Goal: Transaction & Acquisition: Purchase product/service

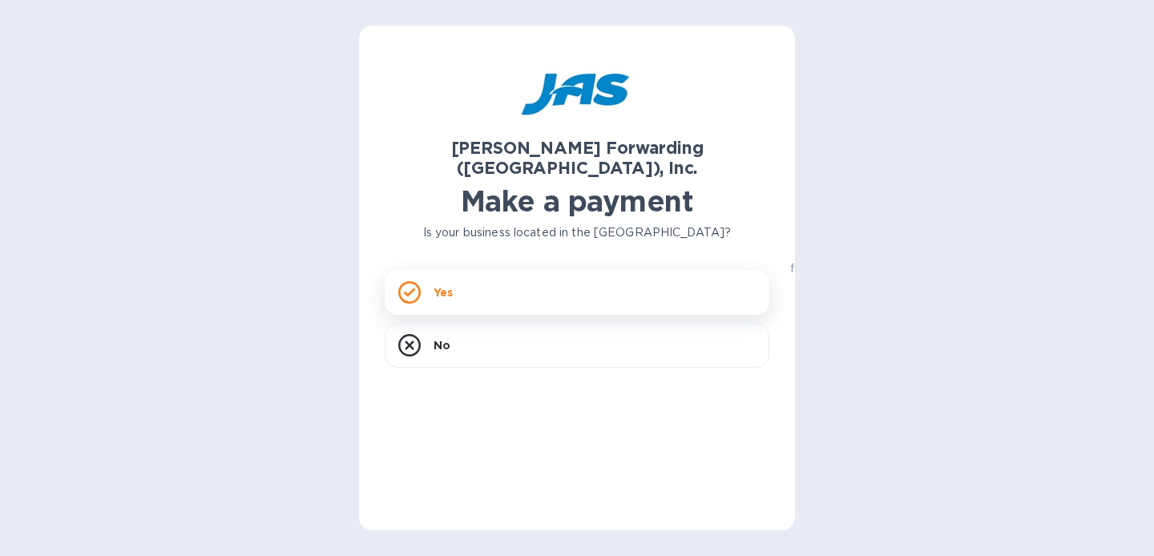
click at [496, 270] on div "Yes" at bounding box center [577, 292] width 385 height 45
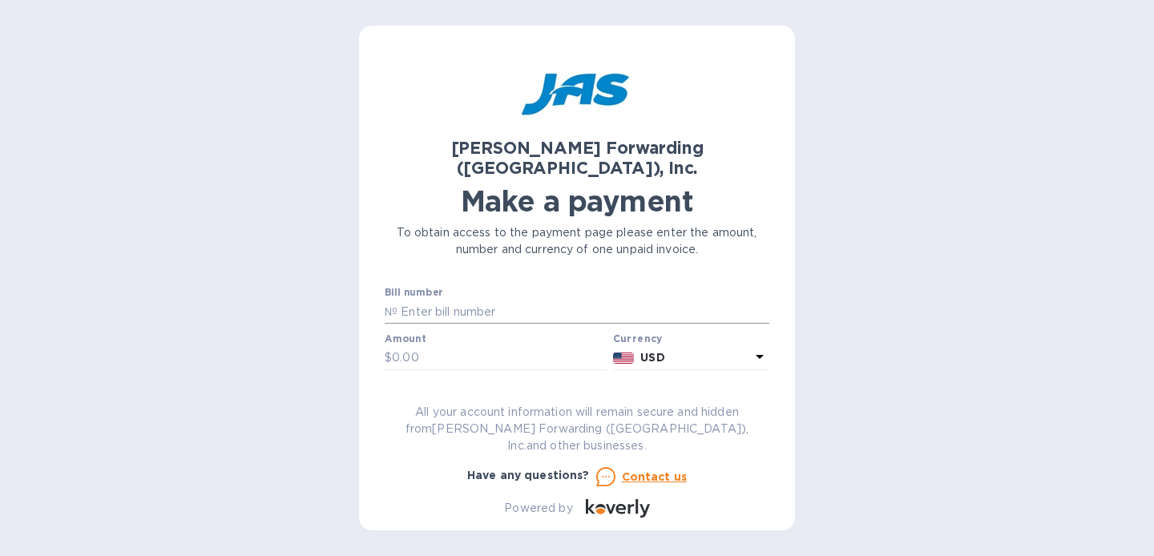
click at [452, 300] on input "text" at bounding box center [584, 312] width 372 height 24
type input "BCHS501181810"
click at [422, 346] on input "text" at bounding box center [499, 358] width 215 height 24
type input "1,272.82"
click at [503, 393] on input "text" at bounding box center [577, 405] width 385 height 24
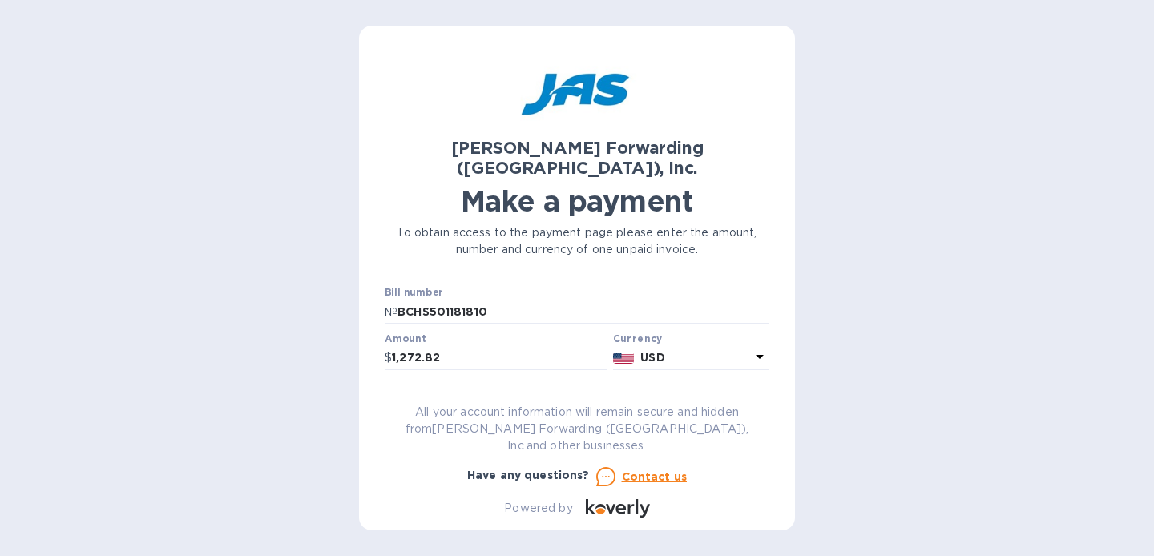
scroll to position [2, 0]
type input "FLEXSPACE"
click at [223, 345] on div "[PERSON_NAME] Forwarding ([GEOGRAPHIC_DATA]), Inc. Make a payment To obtain acc…" at bounding box center [577, 278] width 1154 height 556
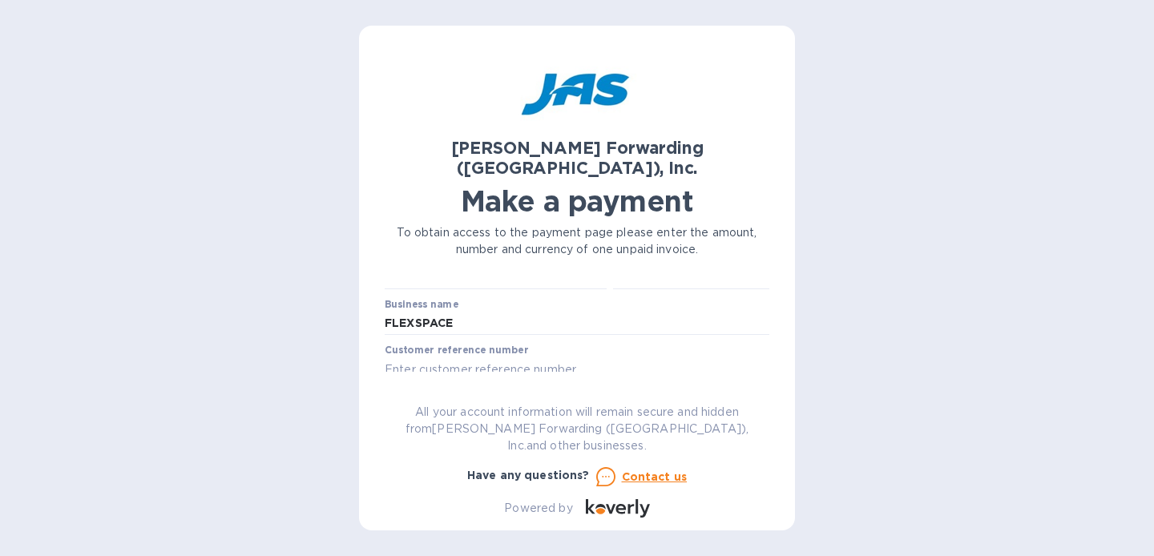
scroll to position [84, 0]
click at [514, 354] on input "text" at bounding box center [577, 366] width 385 height 24
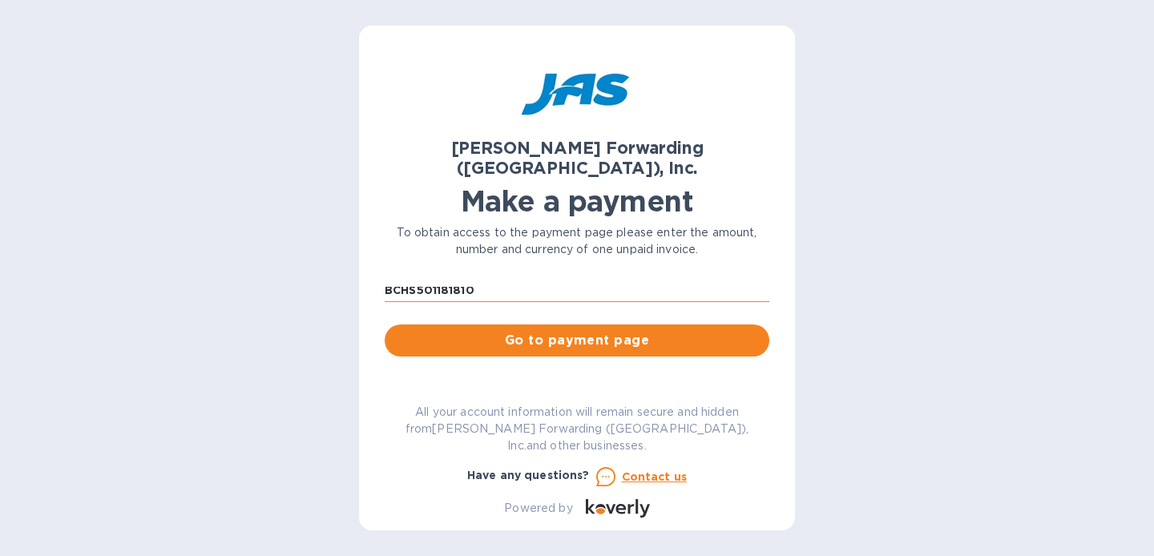
scroll to position [164, 0]
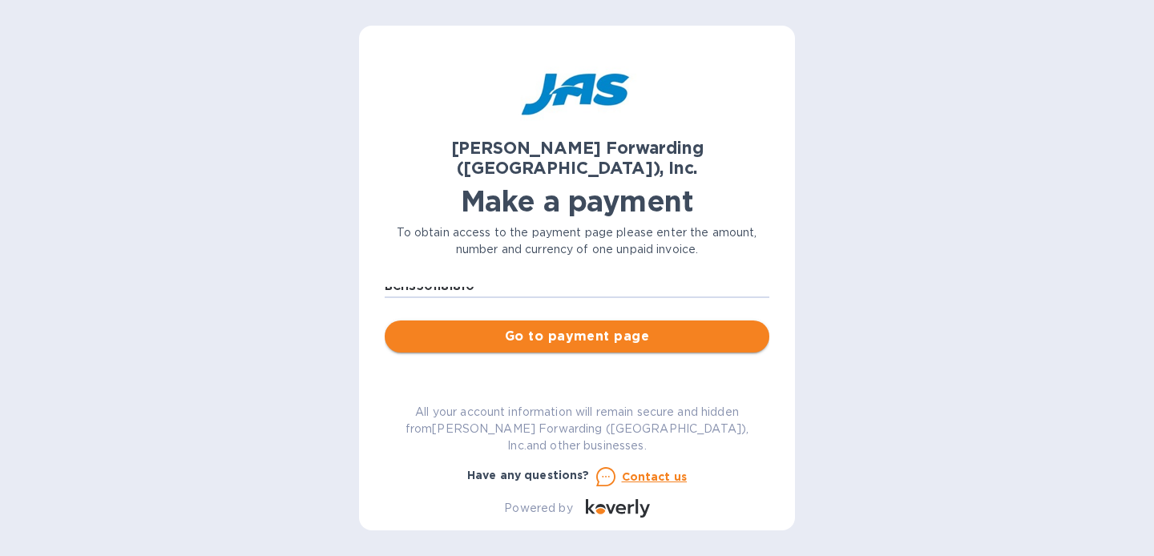
type input "BCHS501181810"
click at [564, 327] on span "Go to payment page" at bounding box center [577, 336] width 359 height 19
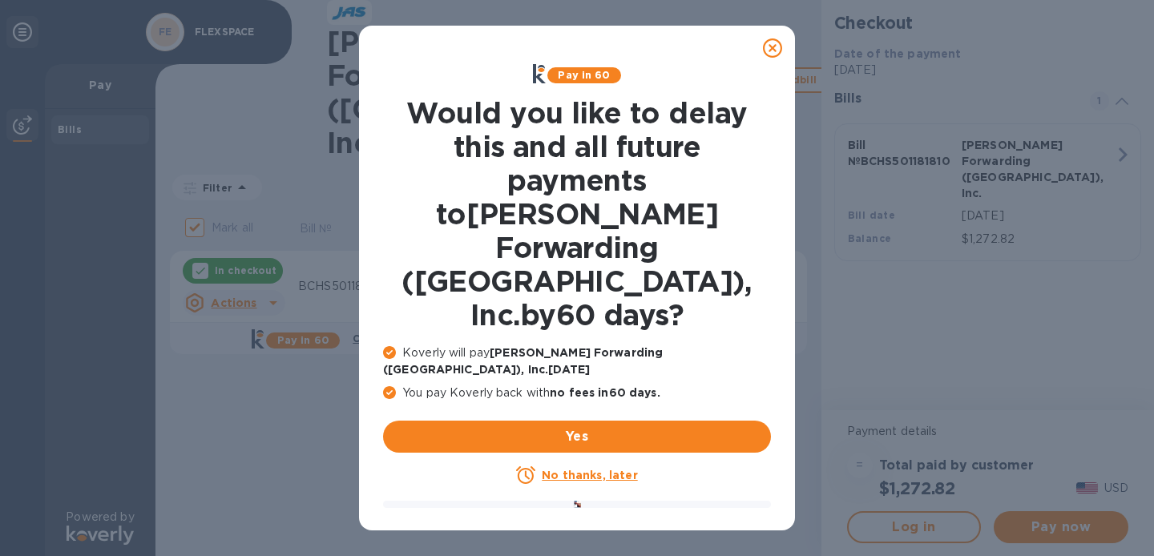
click at [599, 469] on u "No thanks, later" at bounding box center [589, 475] width 95 height 13
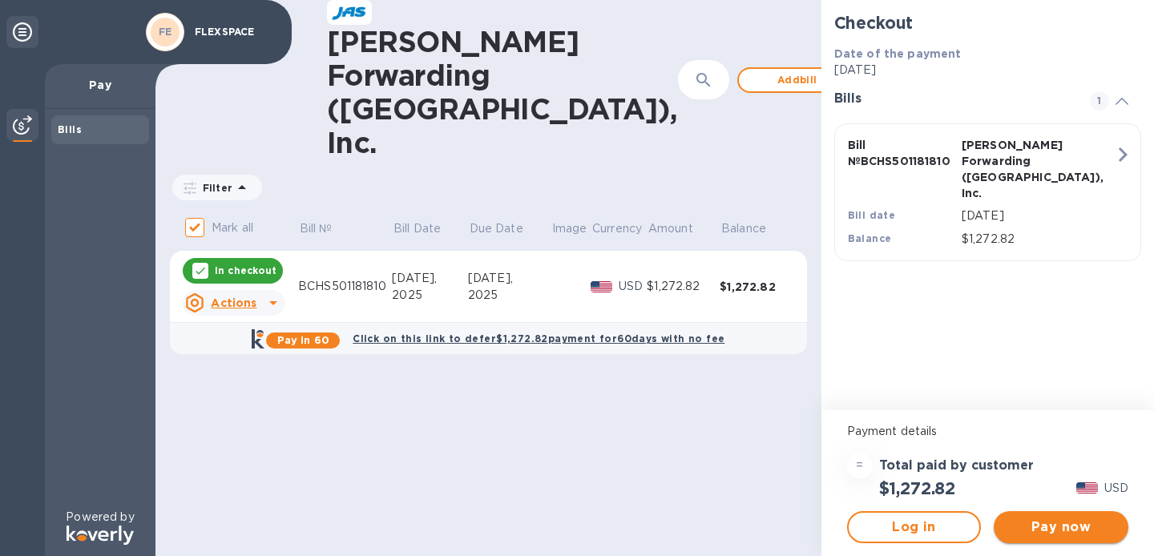
click at [1063, 524] on span "Pay now" at bounding box center [1061, 527] width 109 height 19
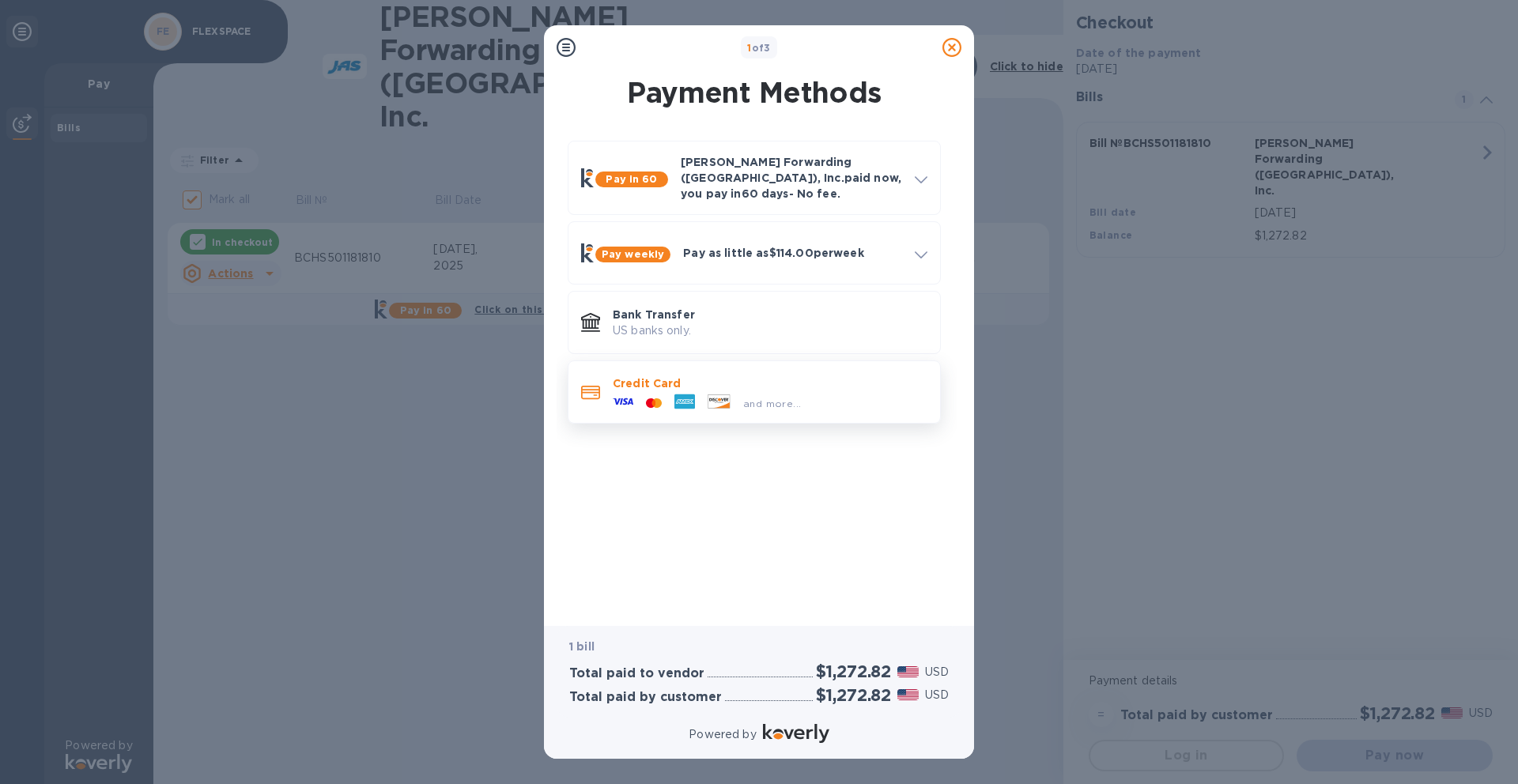
click at [794, 404] on div "Credit Card and more..." at bounding box center [755, 392] width 359 height 49
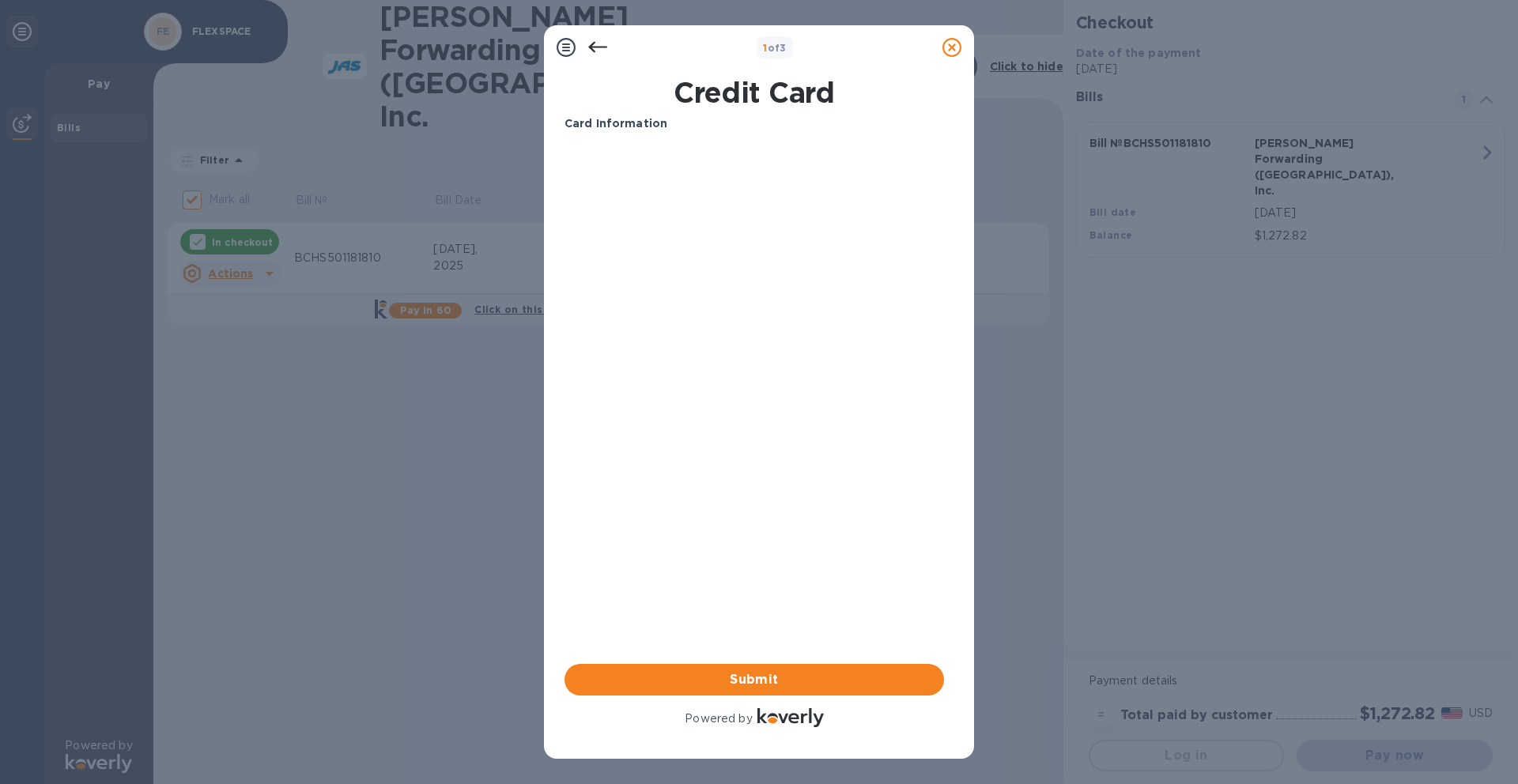
drag, startPoint x: 699, startPoint y: 523, endPoint x: 699, endPoint y: 554, distance: 31.0
click at [699, 523] on div "Card Information Your browser does not support iframes Submit Powered by" at bounding box center [754, 423] width 380 height 615
click at [727, 547] on button "Submit" at bounding box center [754, 679] width 380 height 32
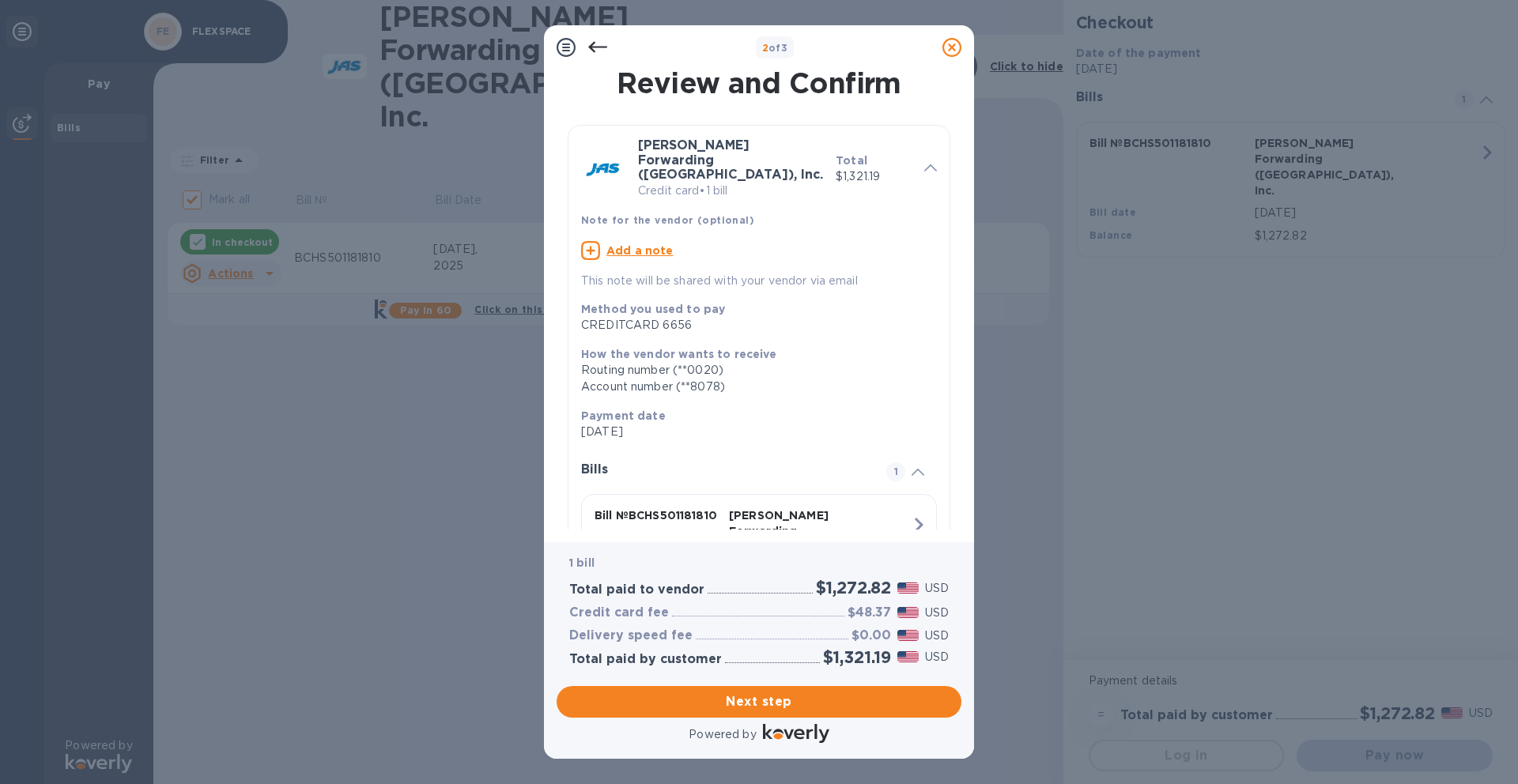
scroll to position [81, 0]
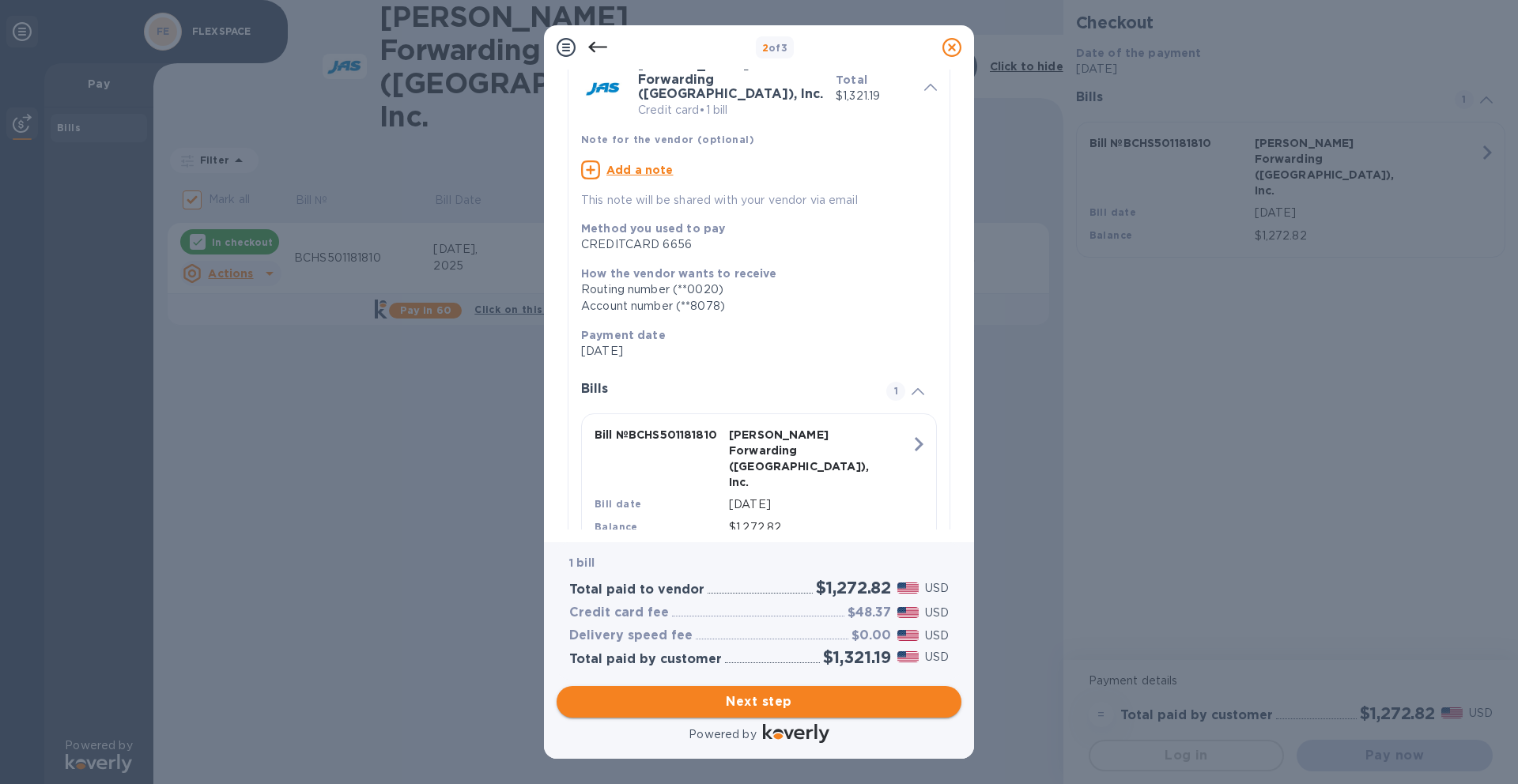
click at [703, 547] on span "Next step" at bounding box center [759, 701] width 380 height 19
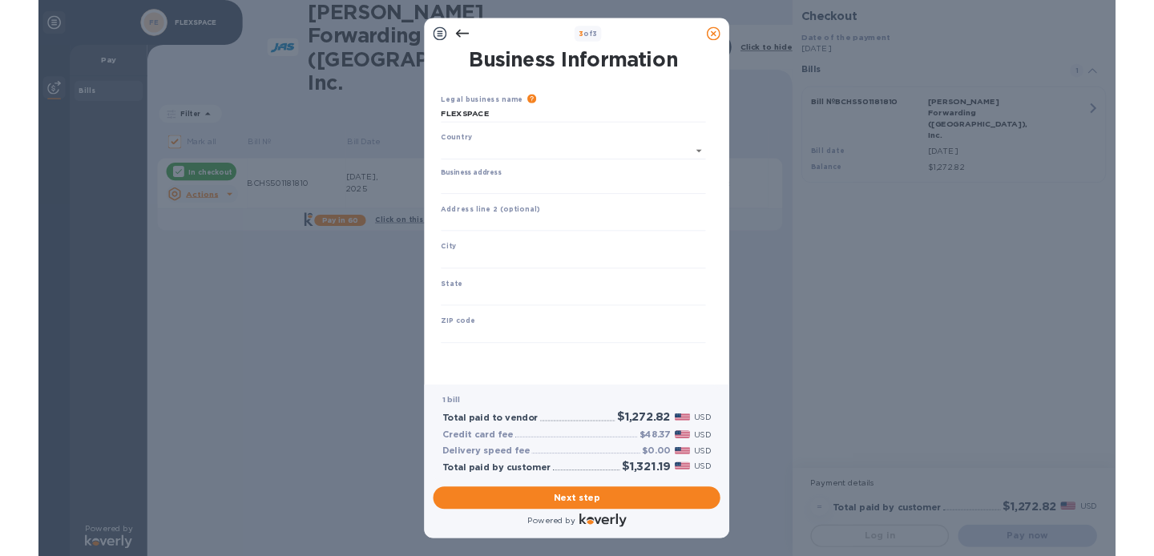
scroll to position [0, 0]
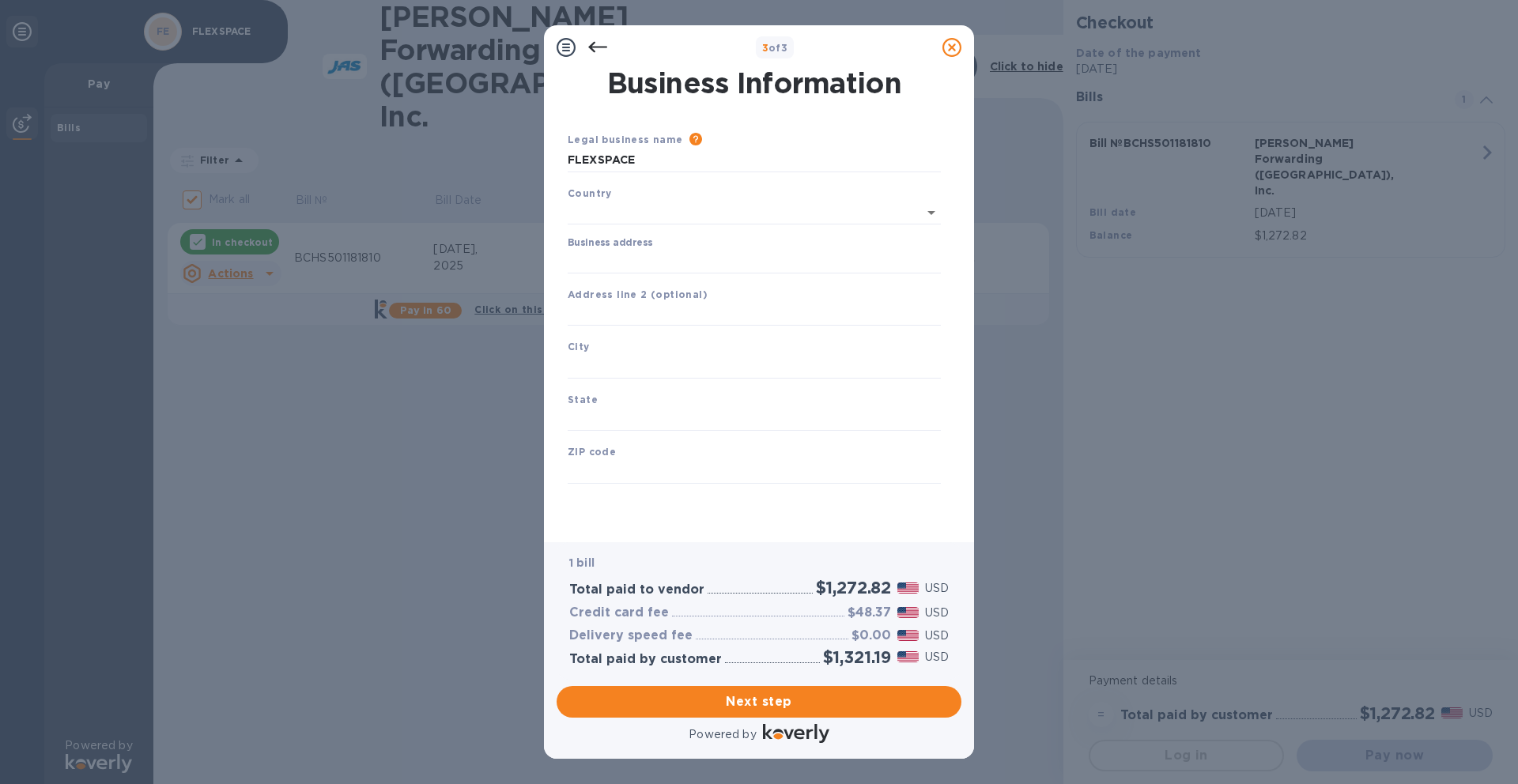
type input "[GEOGRAPHIC_DATA]"
click at [650, 260] on input "Business address" at bounding box center [754, 258] width 373 height 24
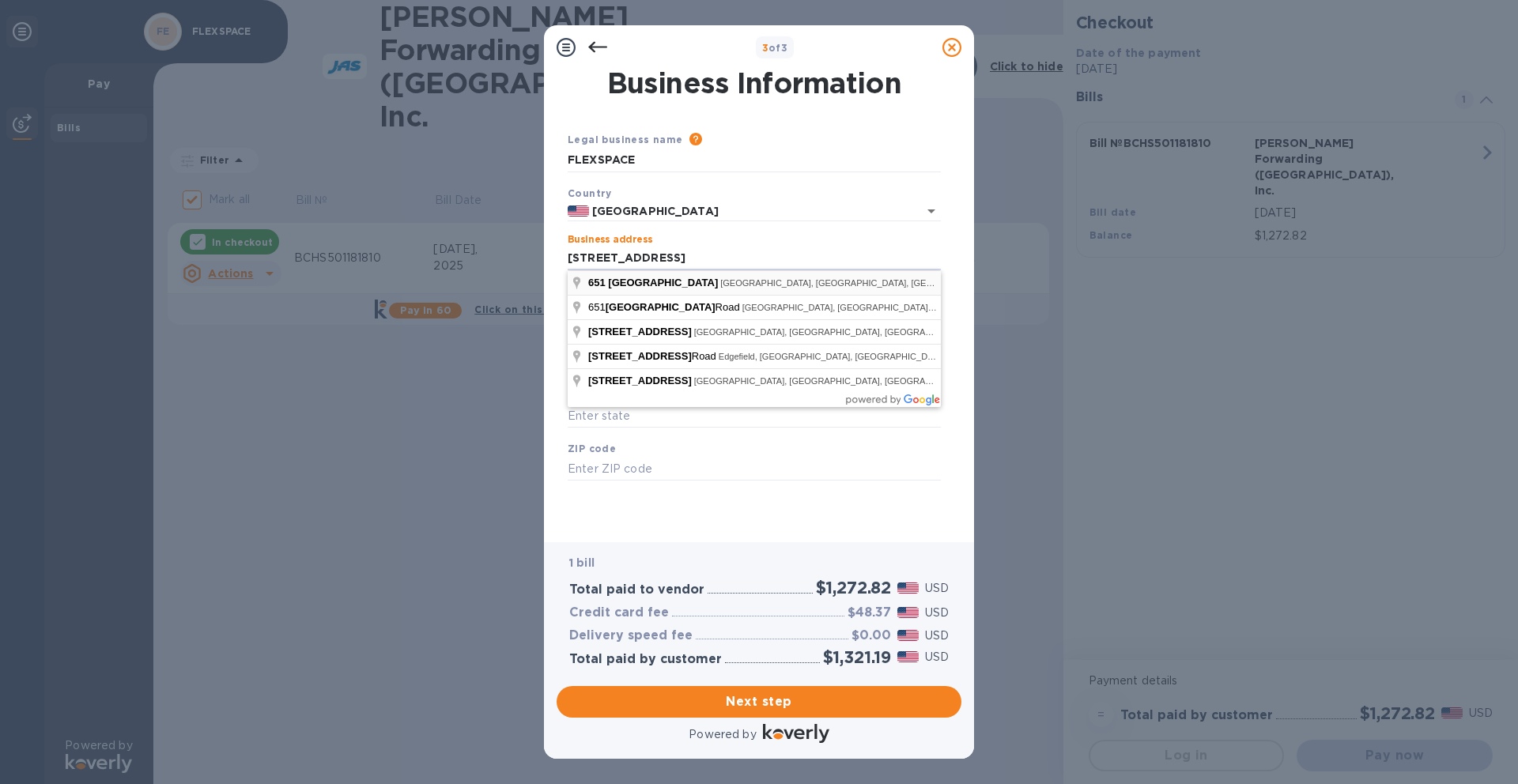
type input "[STREET_ADDRESS]"
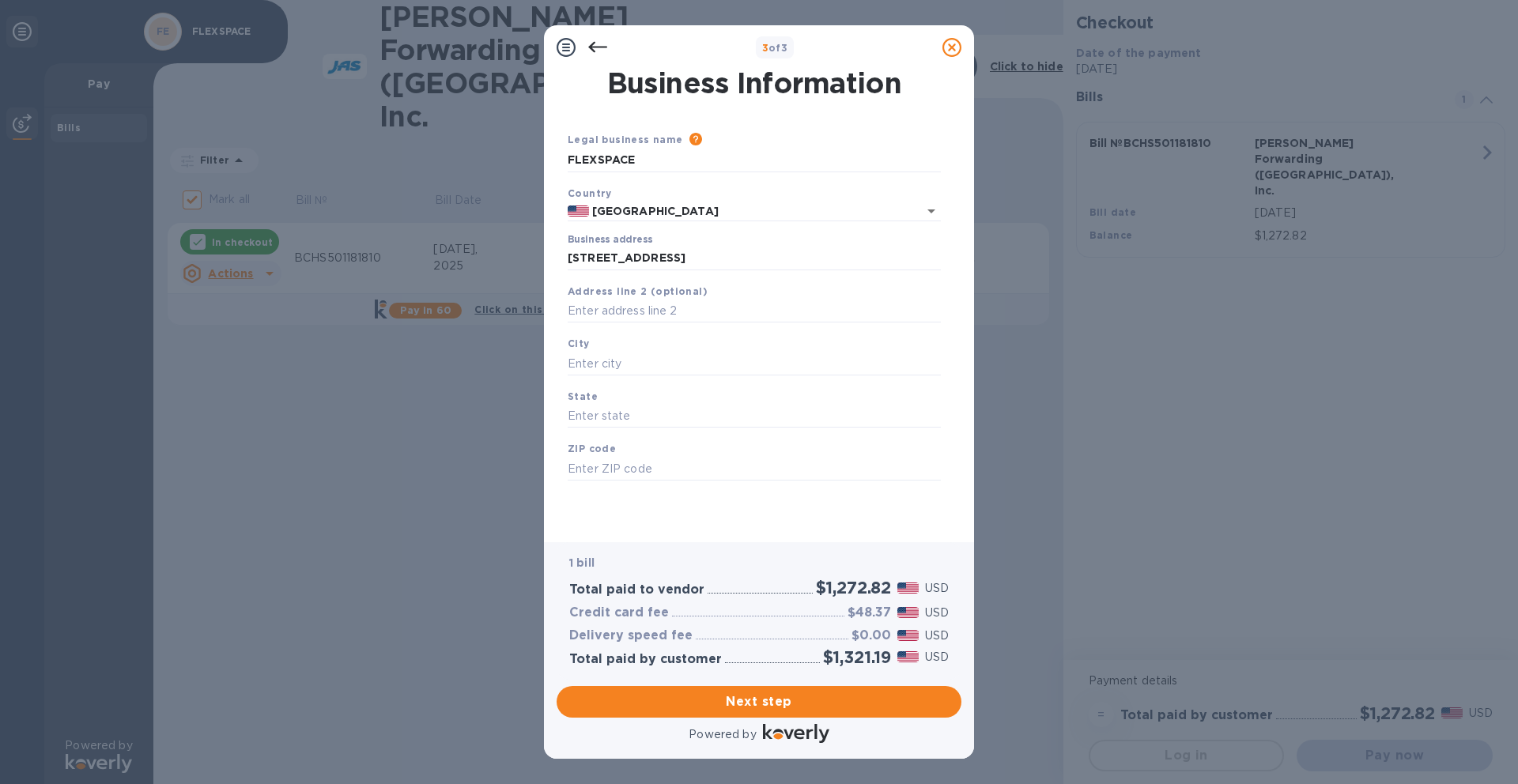
type input "[GEOGRAPHIC_DATA]"
type input "SC"
type input "29403"
click at [612, 307] on input "text" at bounding box center [754, 312] width 373 height 24
type input "Suite 107"
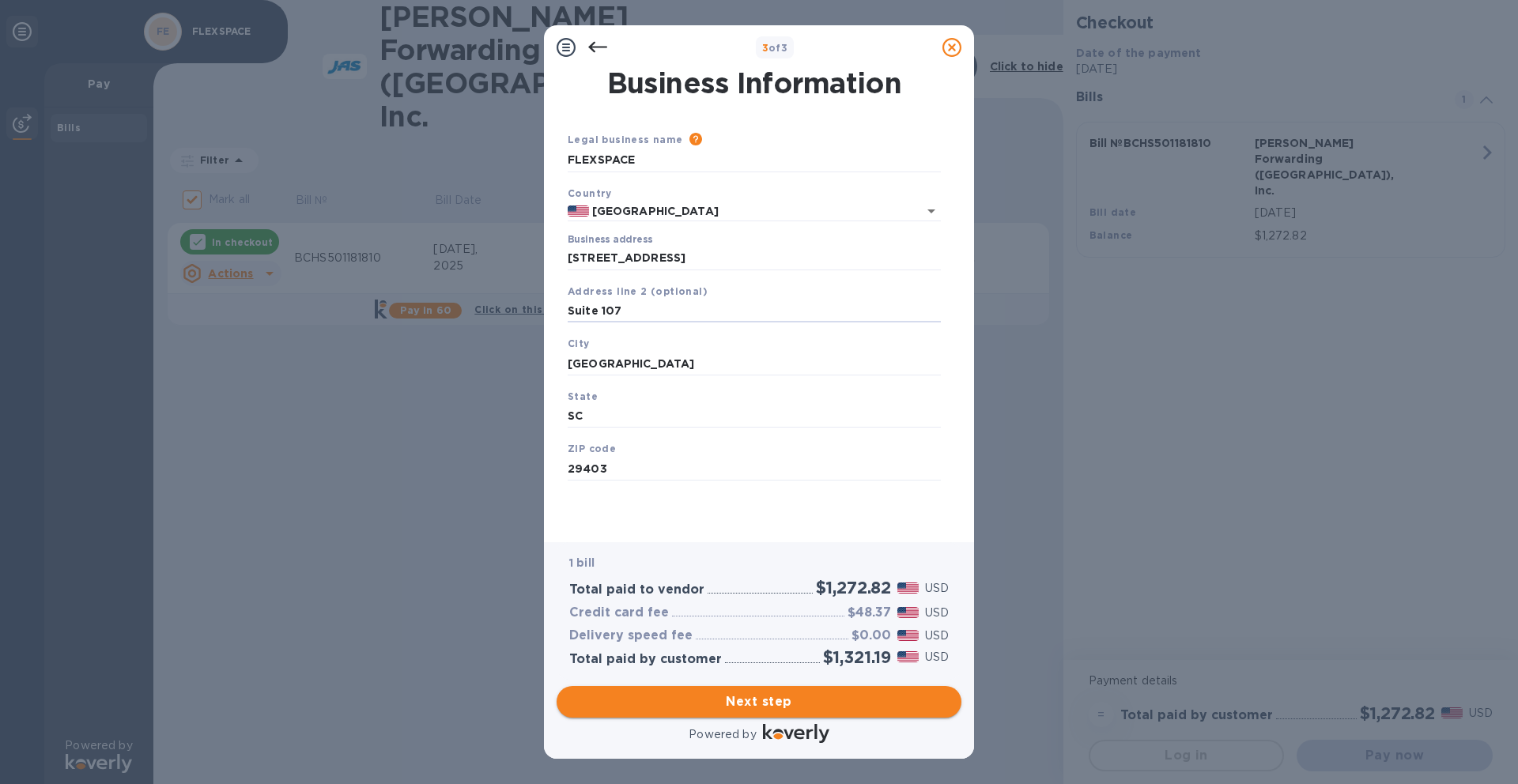
click at [651, 547] on span "Next step" at bounding box center [759, 701] width 380 height 19
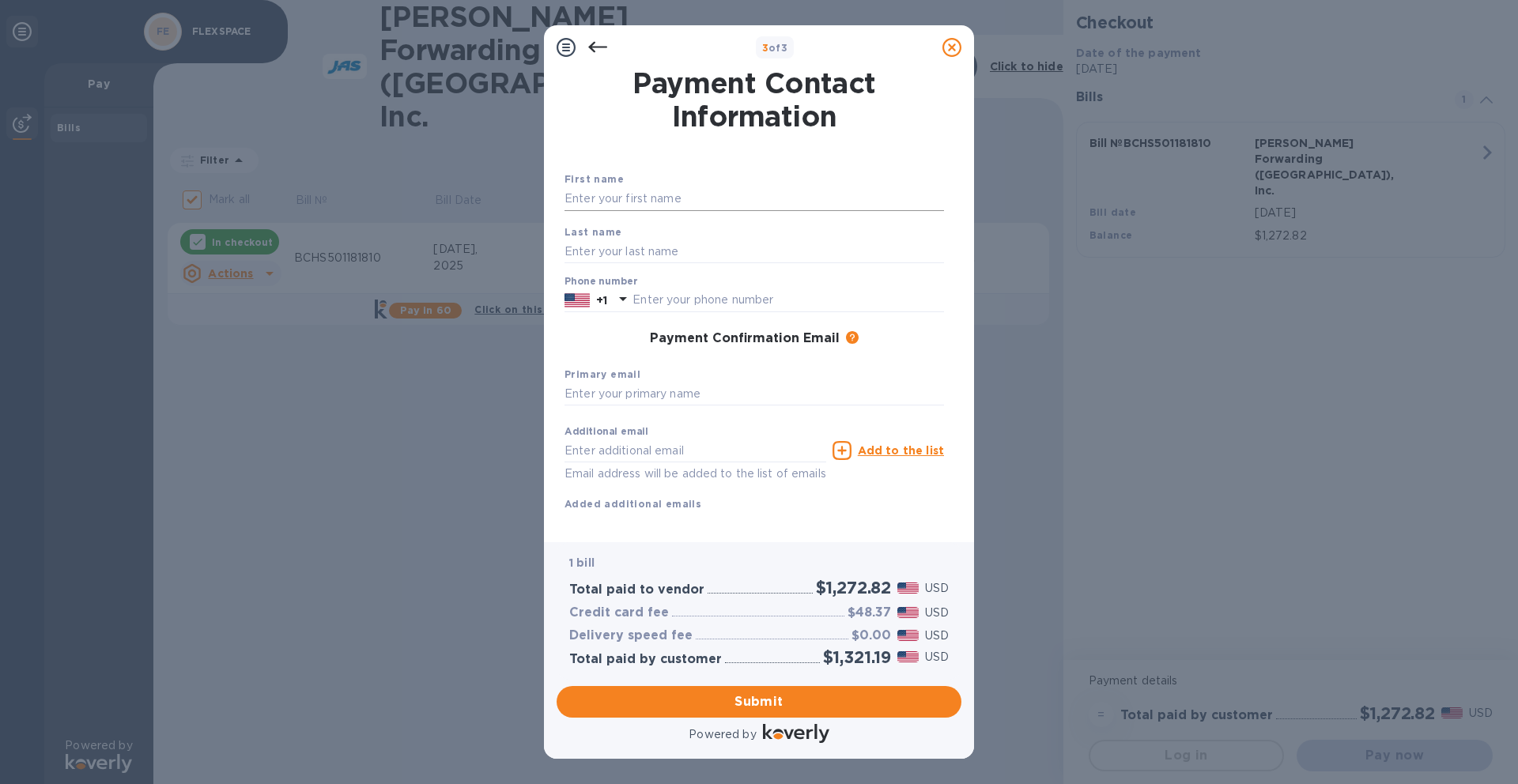
click at [639, 203] on input "text" at bounding box center [754, 199] width 380 height 24
type input "[PERSON_NAME]"
click at [633, 392] on input "text" at bounding box center [754, 394] width 380 height 24
type input "[EMAIL_ADDRESS][DOMAIN_NAME]"
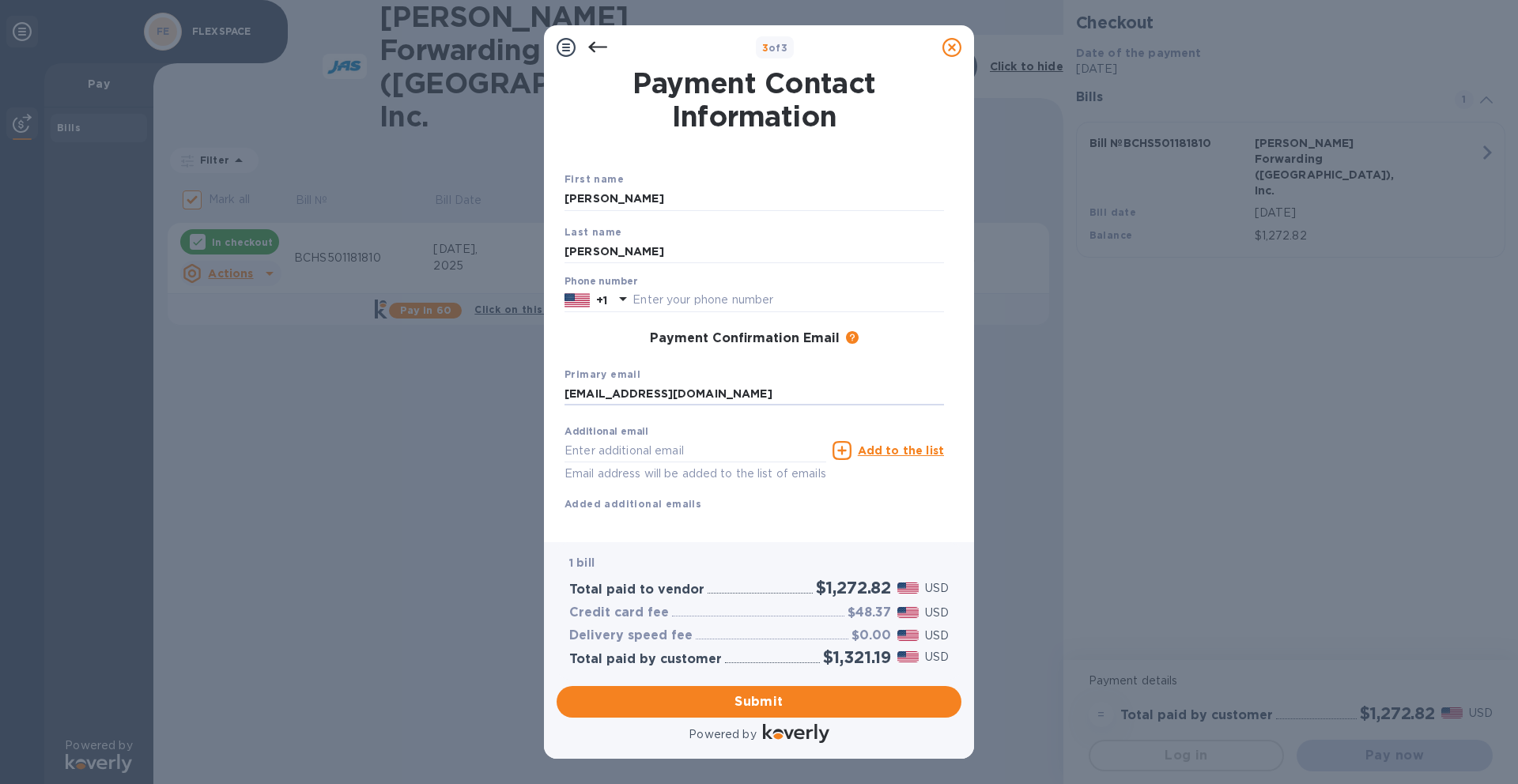
click at [657, 467] on p "Email address will be added to the list of emails" at bounding box center [694, 473] width 261 height 18
click at [697, 547] on span "Submit" at bounding box center [759, 701] width 380 height 19
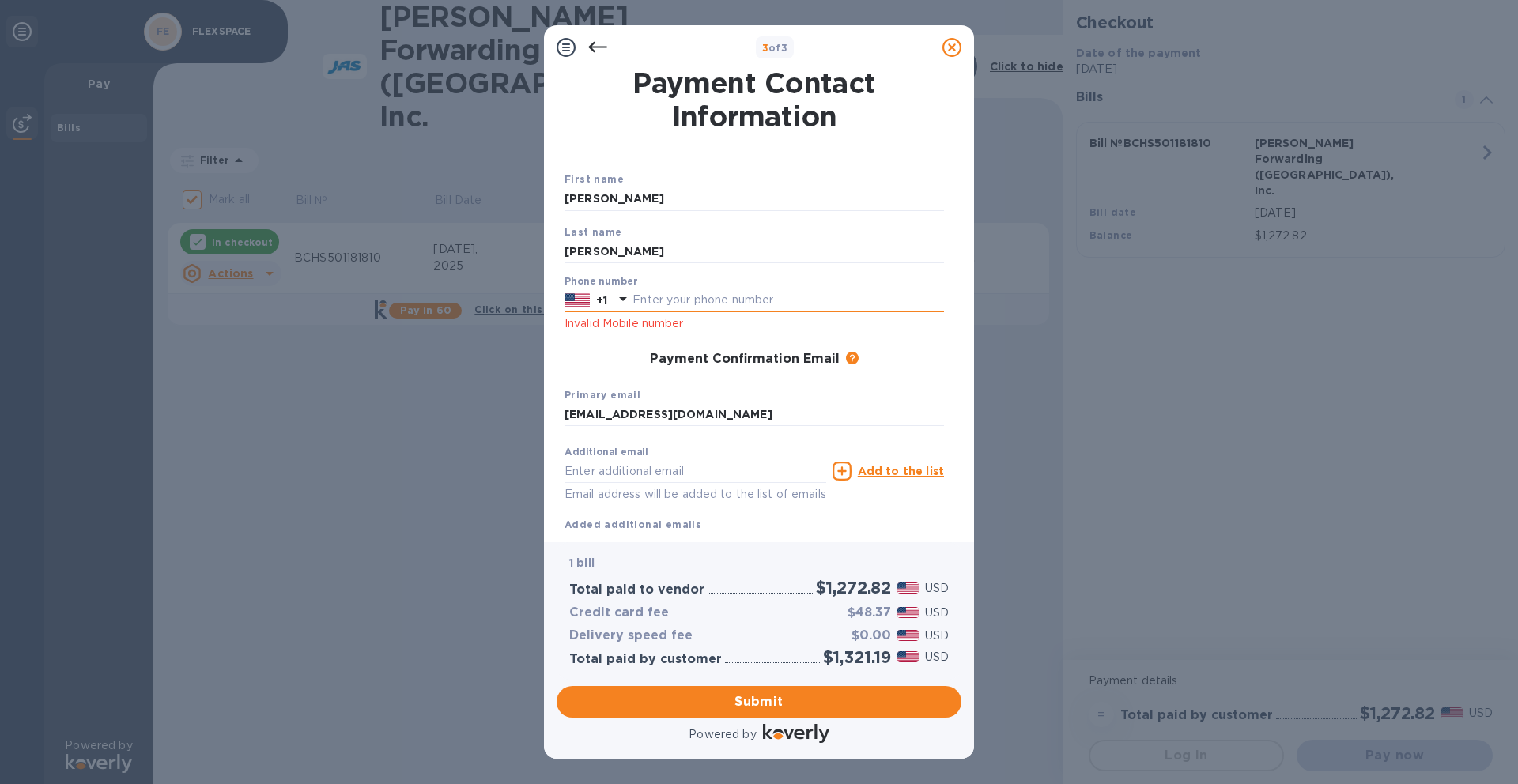
click at [710, 297] on input "text" at bounding box center [788, 301] width 312 height 24
type input "6305694417"
click at [694, 547] on span "Submit" at bounding box center [759, 701] width 380 height 19
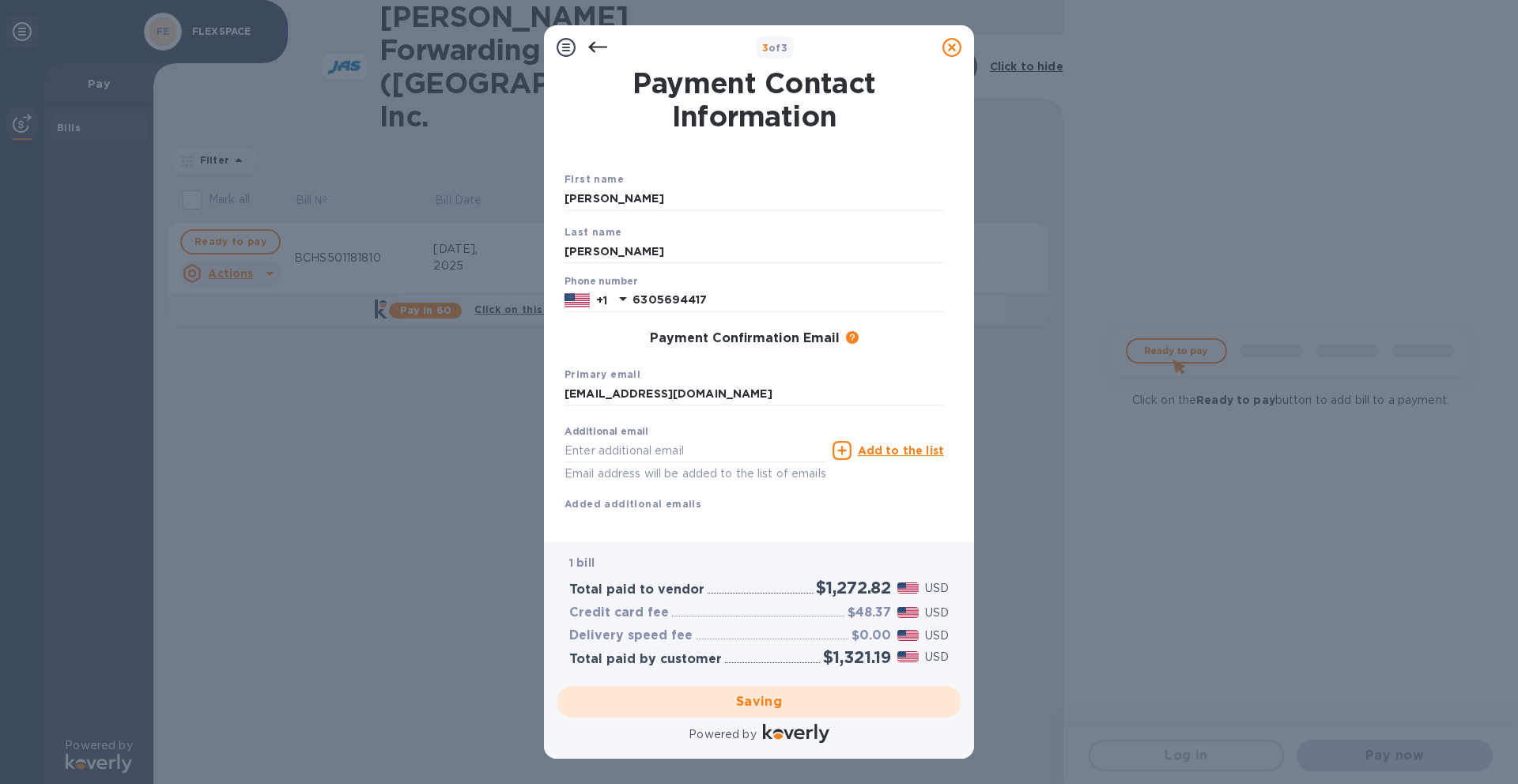
checkbox input "false"
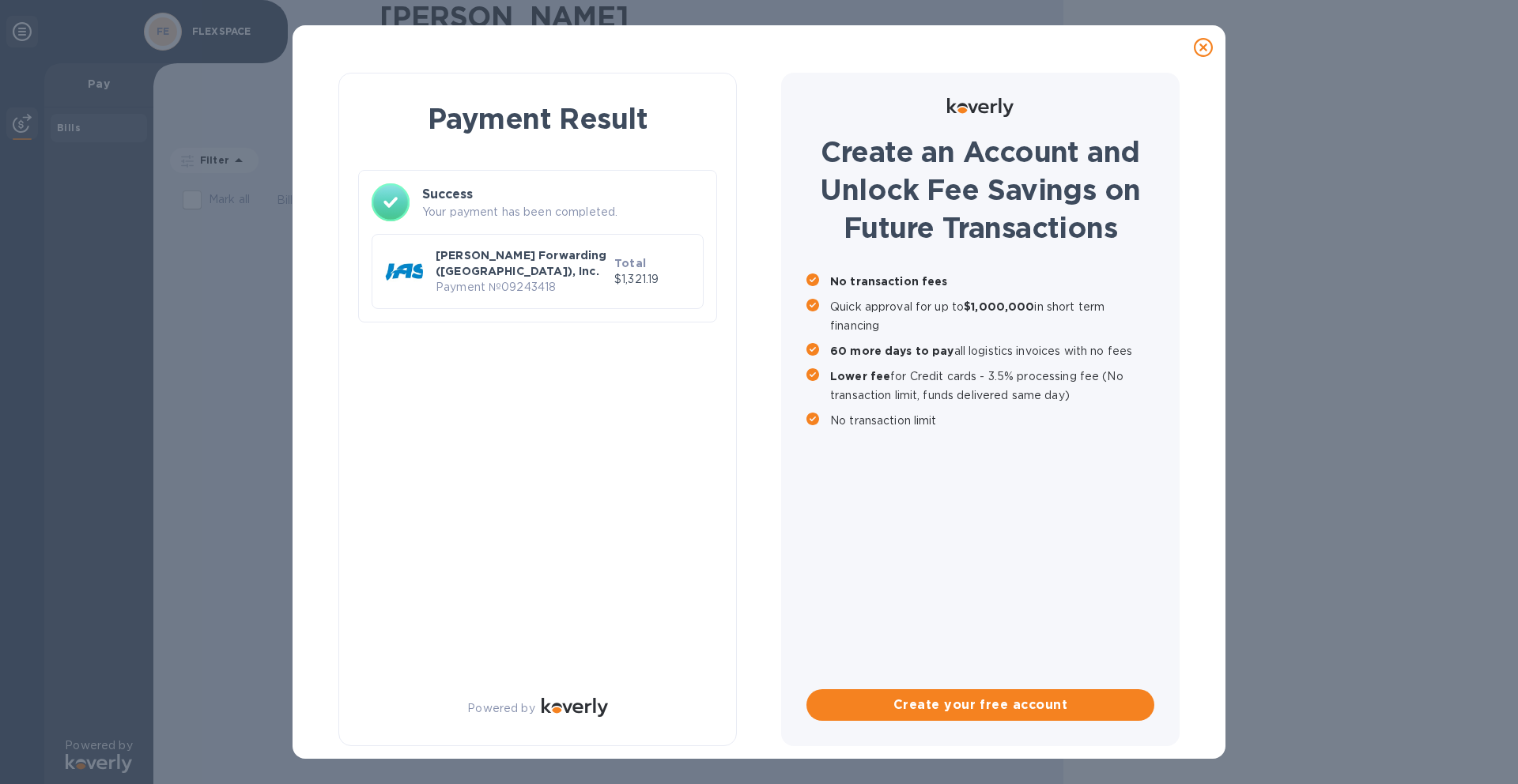
click at [520, 258] on p "[PERSON_NAME] Forwarding ([GEOGRAPHIC_DATA]), Inc." at bounding box center [522, 263] width 173 height 32
click at [518, 279] on p "Payment № 09243418" at bounding box center [522, 287] width 173 height 17
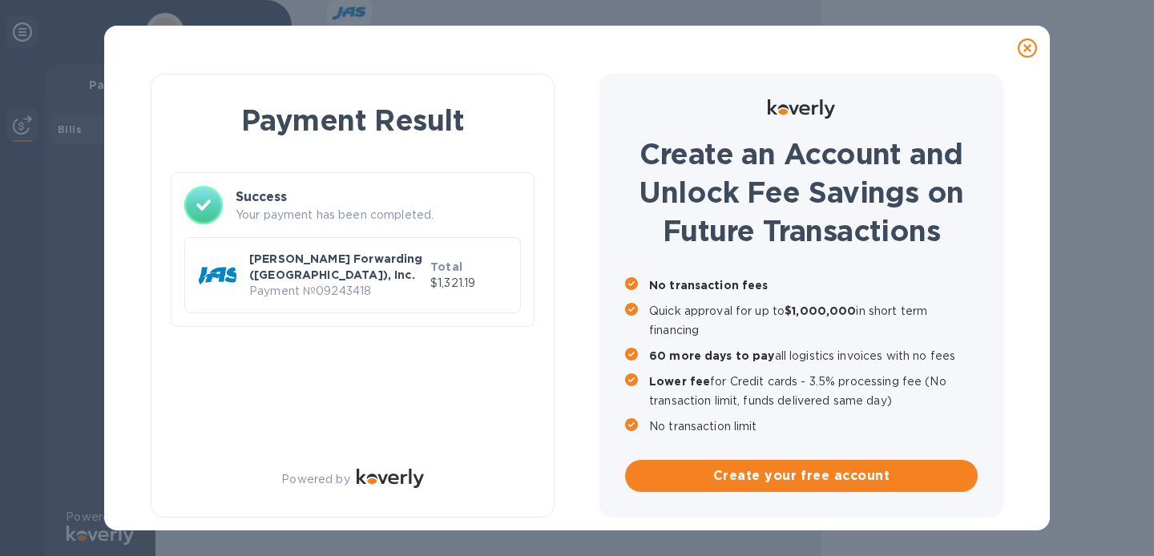
click at [341, 207] on p "Your payment has been completed." at bounding box center [378, 215] width 285 height 17
click at [345, 283] on p "Payment № 09243418" at bounding box center [336, 291] width 175 height 17
